Goal: Navigation & Orientation: Understand site structure

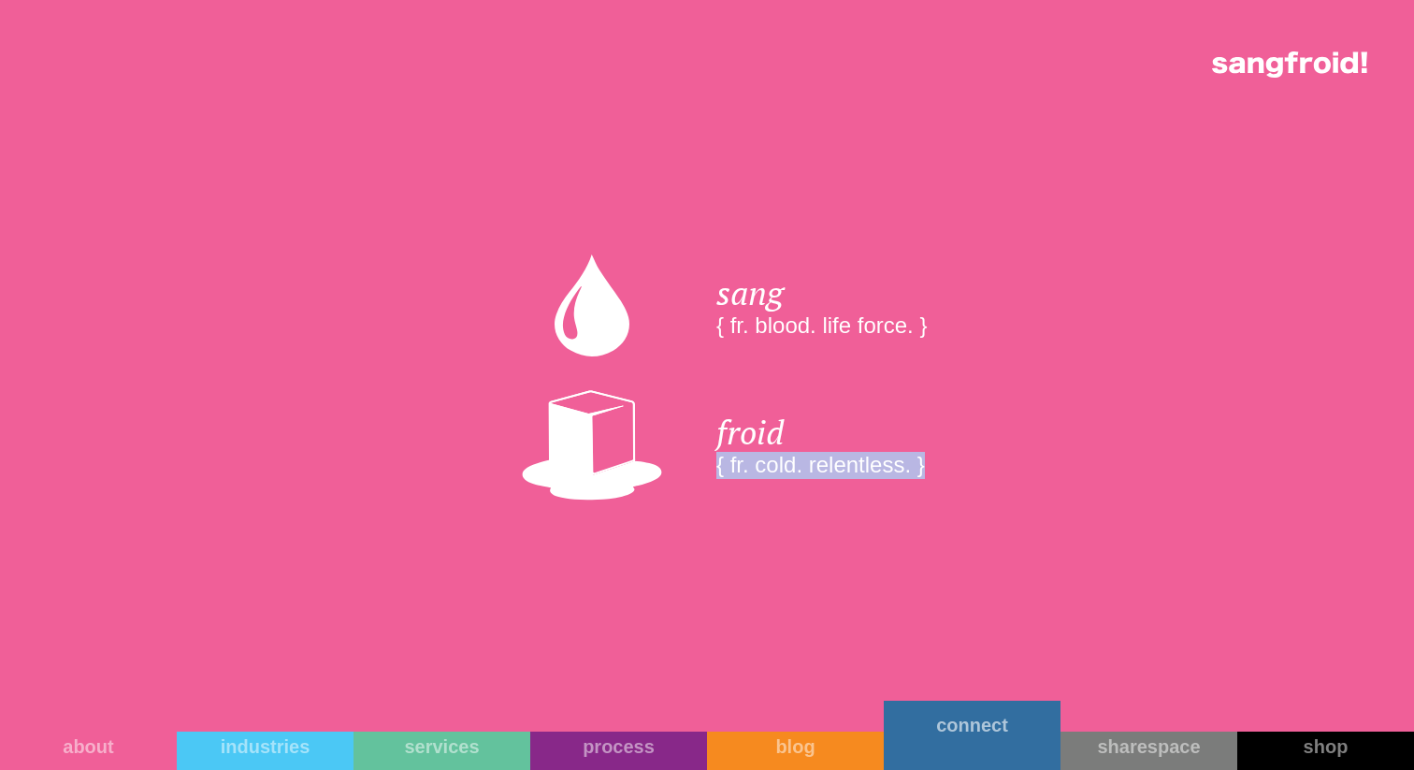
click at [984, 744] on link "connect" at bounding box center [972, 734] width 177 height 69
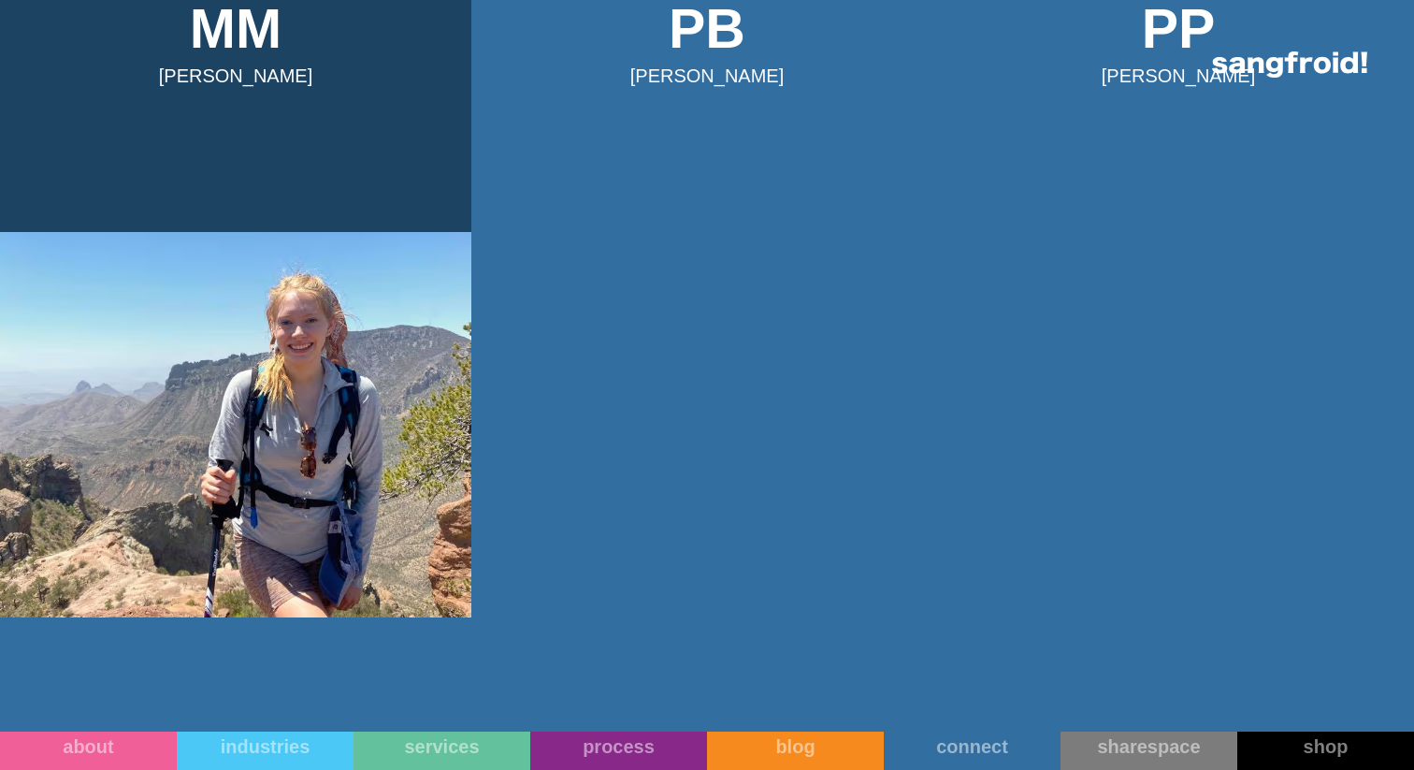
scroll to position [1312, 0]
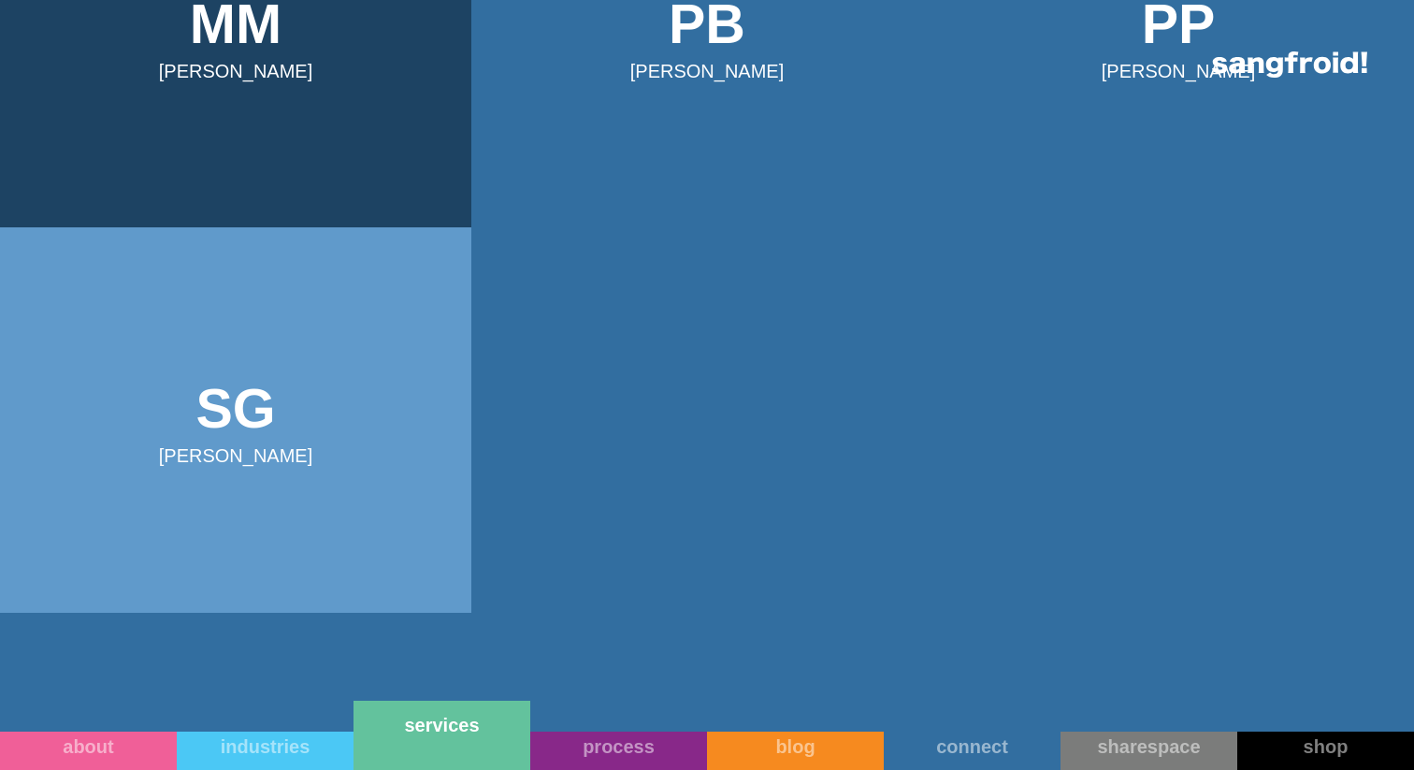
click at [482, 743] on link "services" at bounding box center [441, 734] width 177 height 69
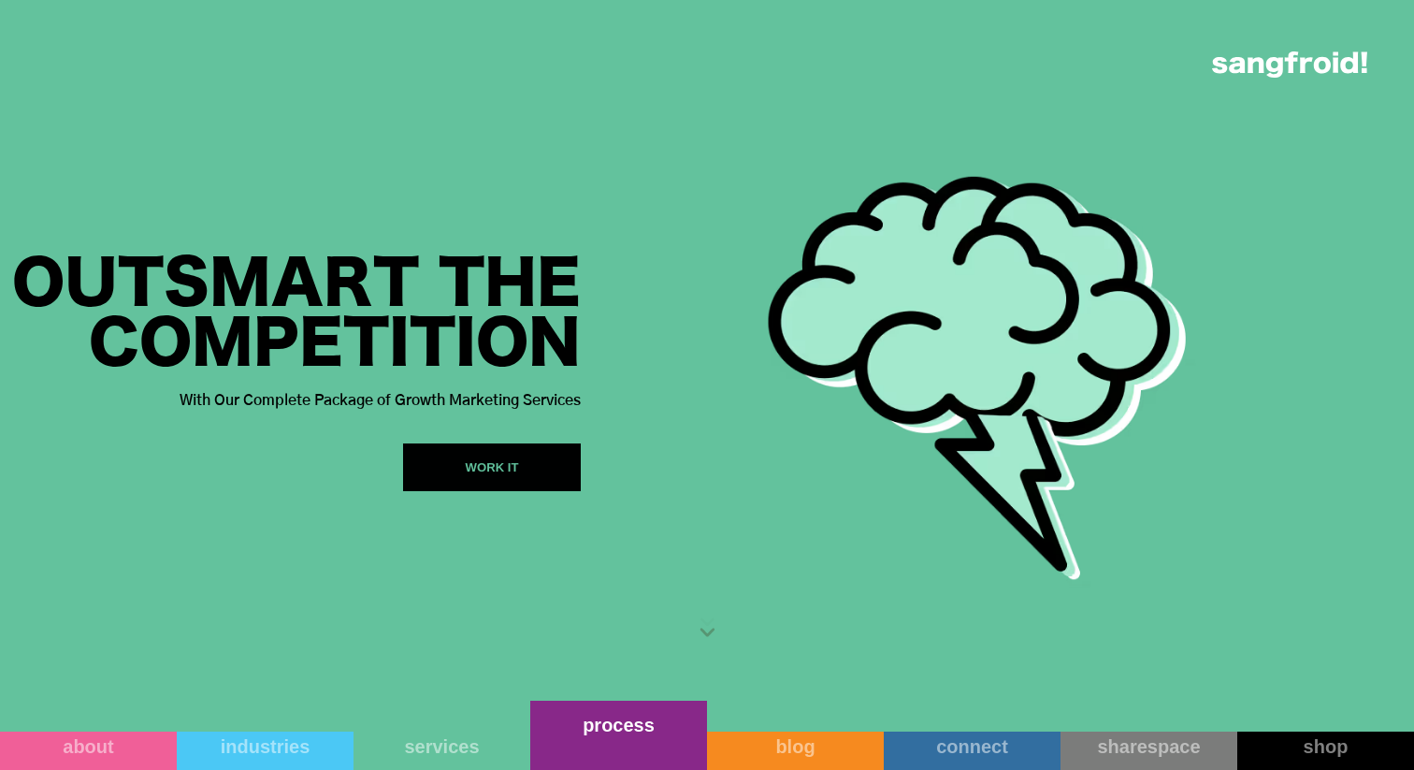
click at [639, 746] on link "process" at bounding box center [618, 734] width 177 height 69
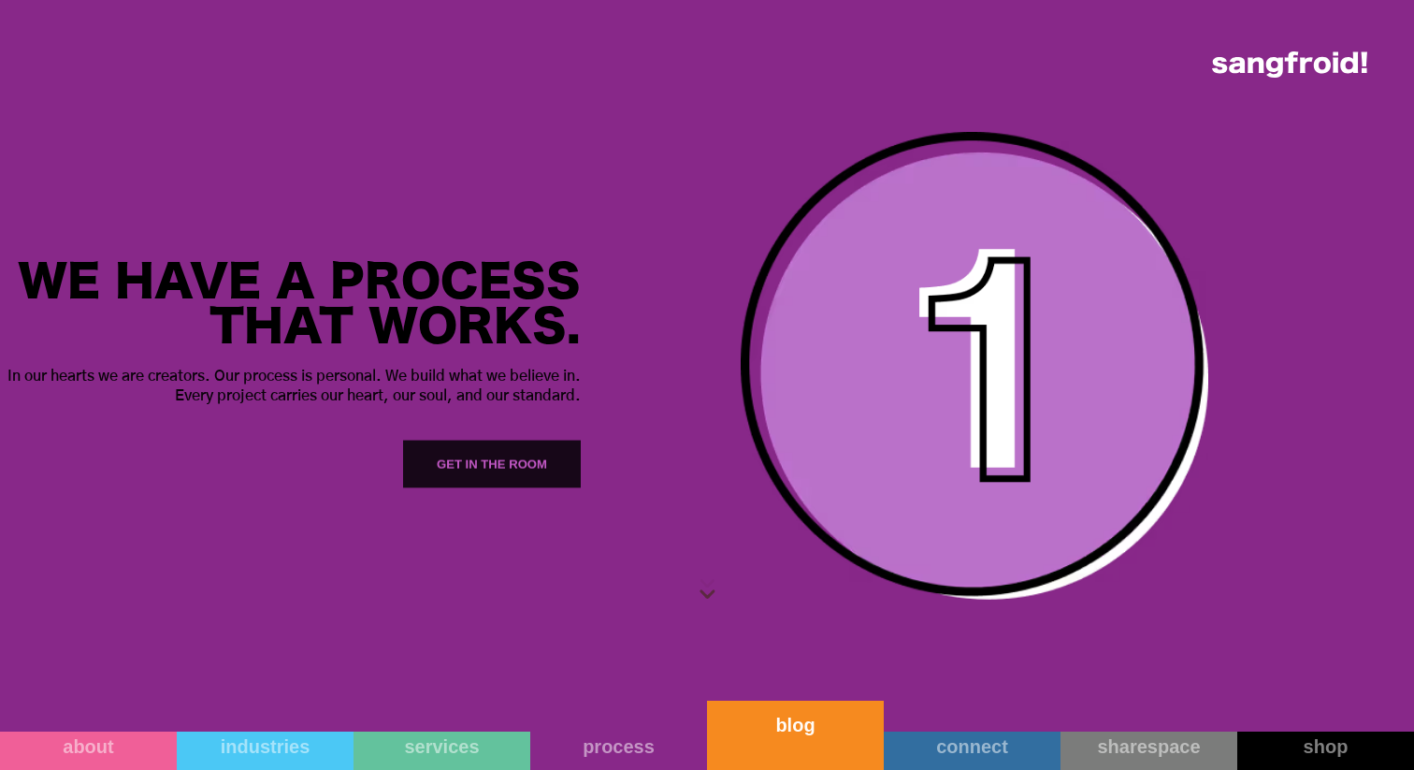
click at [752, 742] on link "blog" at bounding box center [795, 734] width 177 height 69
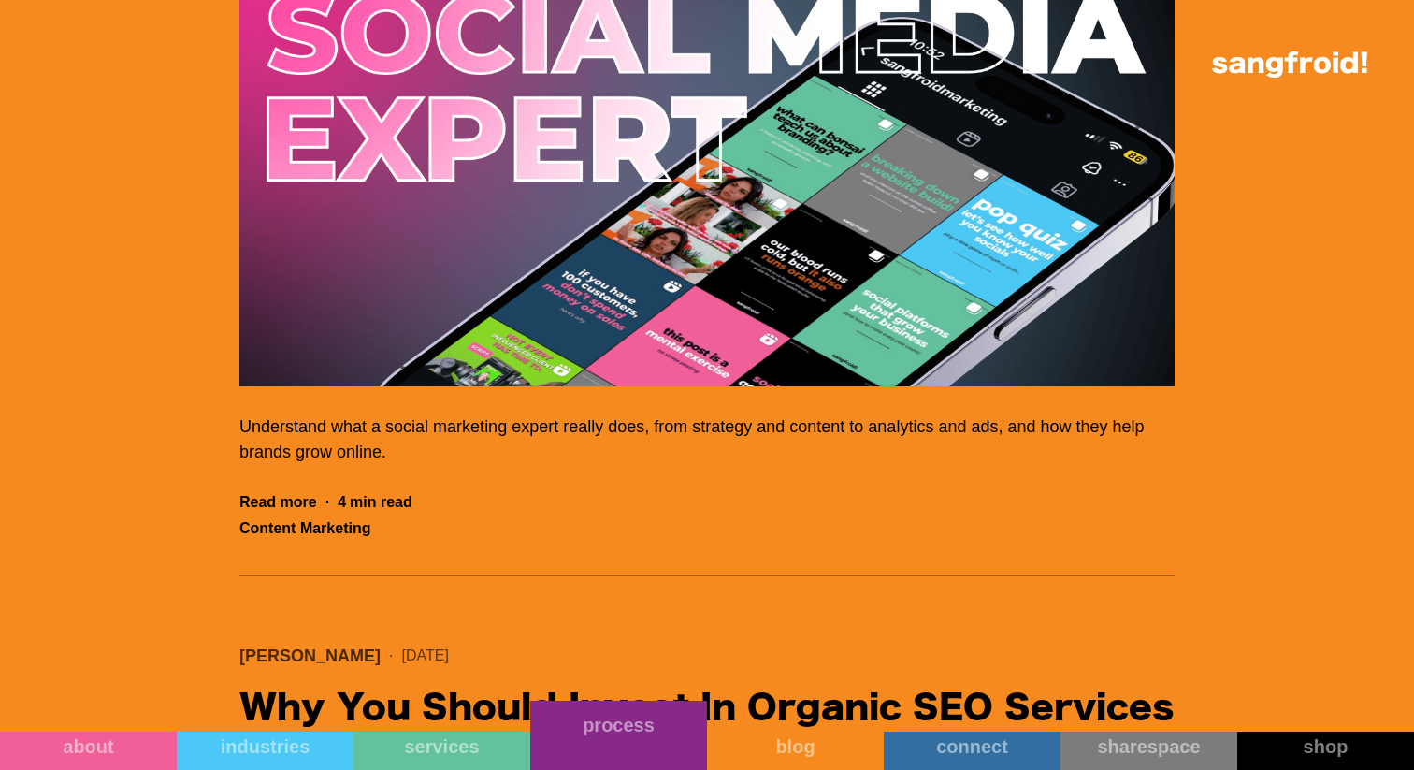
scroll to position [1970, 0]
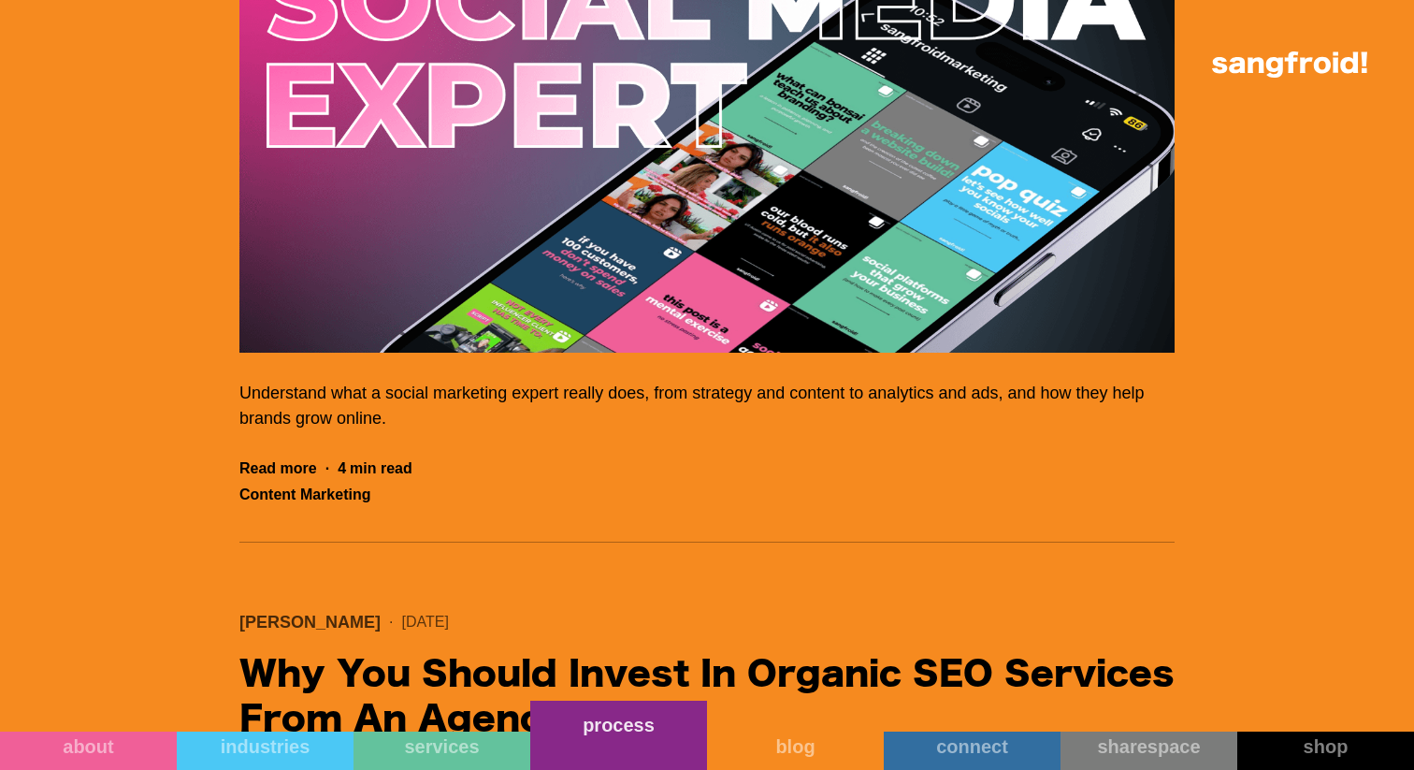
click at [613, 767] on link "process" at bounding box center [618, 734] width 177 height 69
